Goal: Task Accomplishment & Management: Use online tool/utility

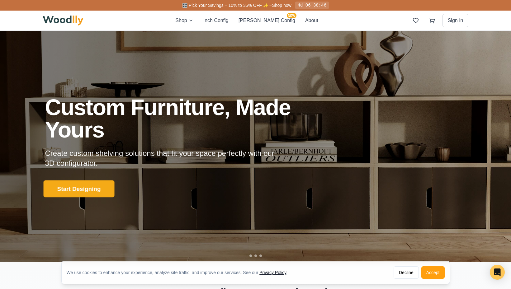
click at [100, 189] on button "Start Designing" at bounding box center [78, 188] width 71 height 17
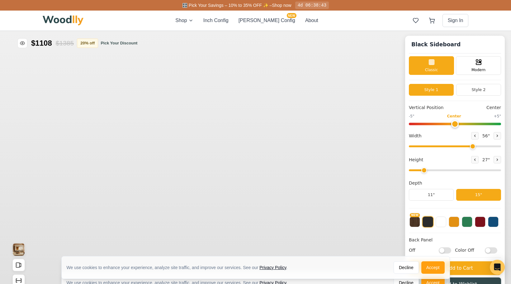
type input "56"
type input "2"
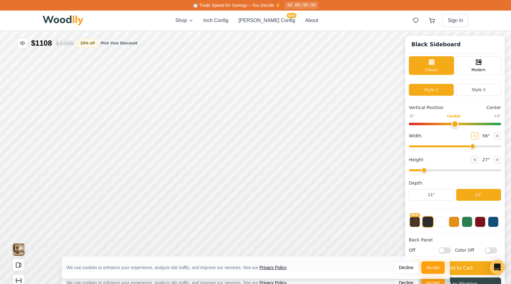
click at [475, 136] on icon at bounding box center [474, 136] width 1 height 2
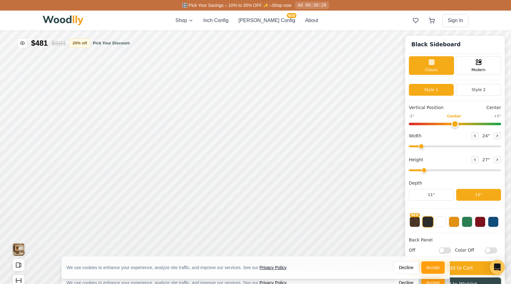
drag, startPoint x: 472, startPoint y: 148, endPoint x: 426, endPoint y: 152, distance: 46.6
type input "24"
click at [426, 148] on input "range" at bounding box center [455, 147] width 92 height 2
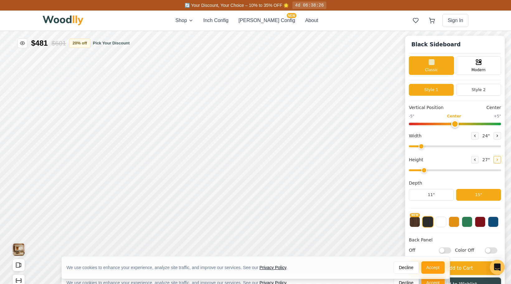
click at [499, 161] on icon at bounding box center [497, 160] width 4 height 4
type input "3"
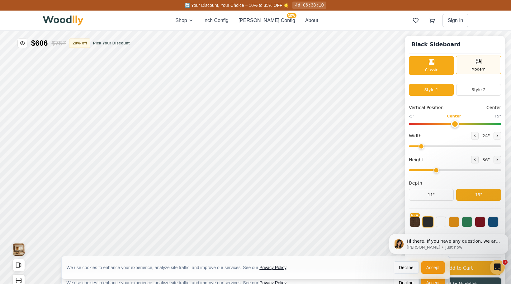
click at [485, 63] on div "Modern" at bounding box center [478, 65] width 45 height 19
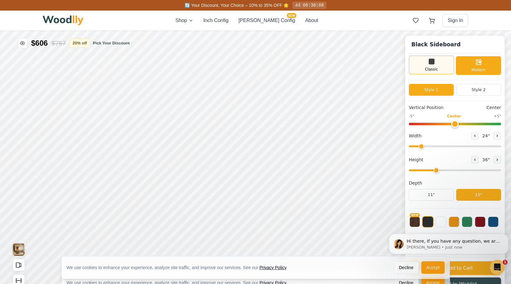
click at [442, 66] on div "Classic" at bounding box center [431, 65] width 45 height 19
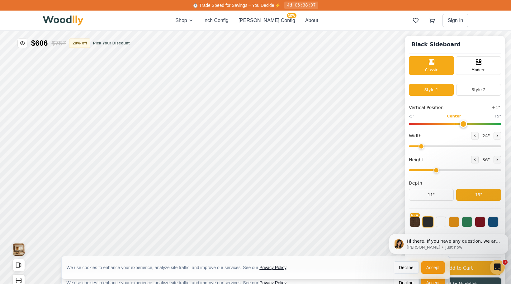
drag, startPoint x: 457, startPoint y: 122, endPoint x: 465, endPoint y: 123, distance: 7.8
click at [465, 123] on input "range" at bounding box center [455, 124] width 92 height 2
drag, startPoint x: 465, startPoint y: 123, endPoint x: 451, endPoint y: 122, distance: 14.0
click at [451, 123] on input "range" at bounding box center [455, 124] width 92 height 2
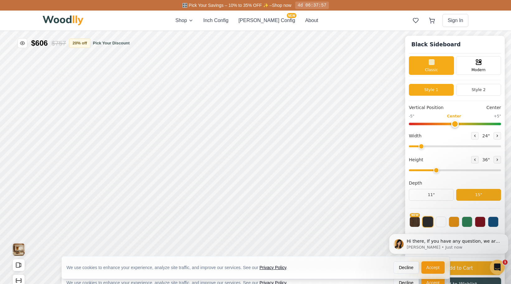
drag, startPoint x: 450, startPoint y: 124, endPoint x: 457, endPoint y: 125, distance: 7.5
type input "0"
click at [457, 125] on input "range" at bounding box center [455, 124] width 92 height 2
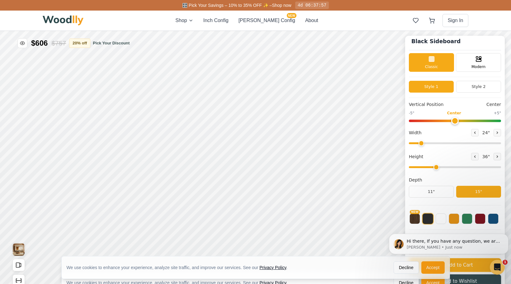
scroll to position [4, 0]
click at [438, 190] on button "11"" at bounding box center [431, 192] width 45 height 12
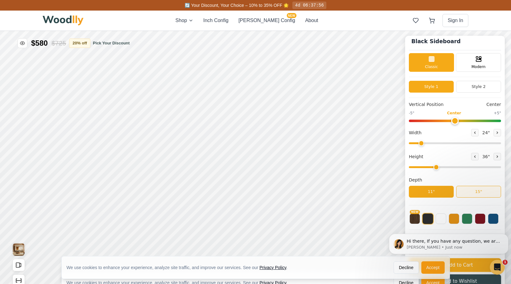
click at [481, 193] on button "15"" at bounding box center [478, 192] width 45 height 12
